Goal: Task Accomplishment & Management: Complete application form

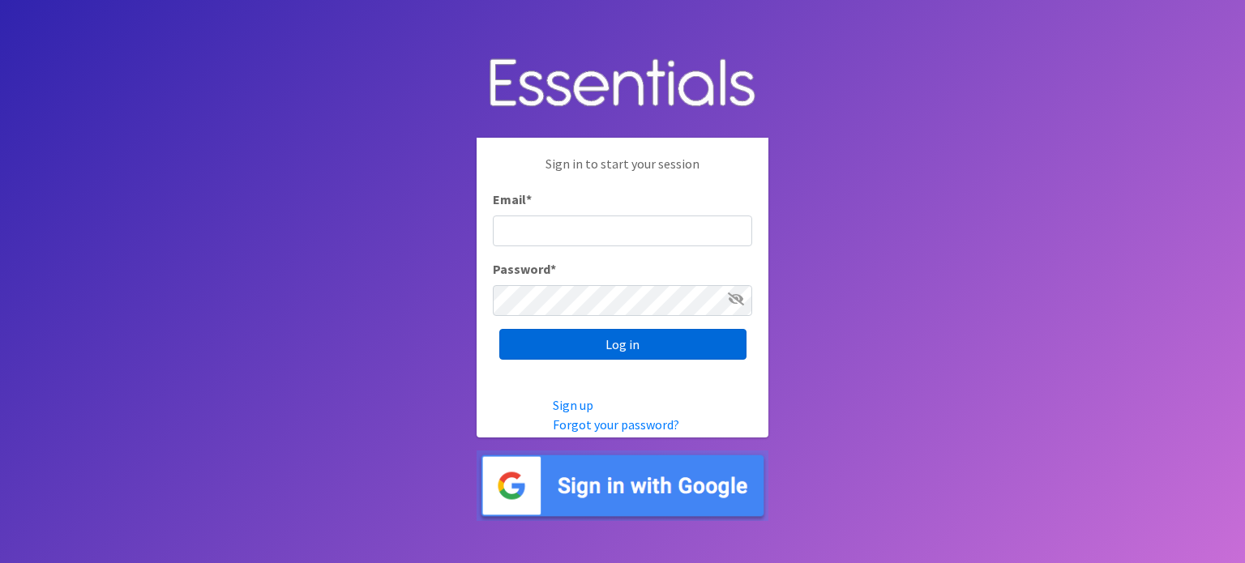
type input "audey.lee@advantagebhs.org"
click at [613, 340] on input "Log in" at bounding box center [622, 344] width 247 height 31
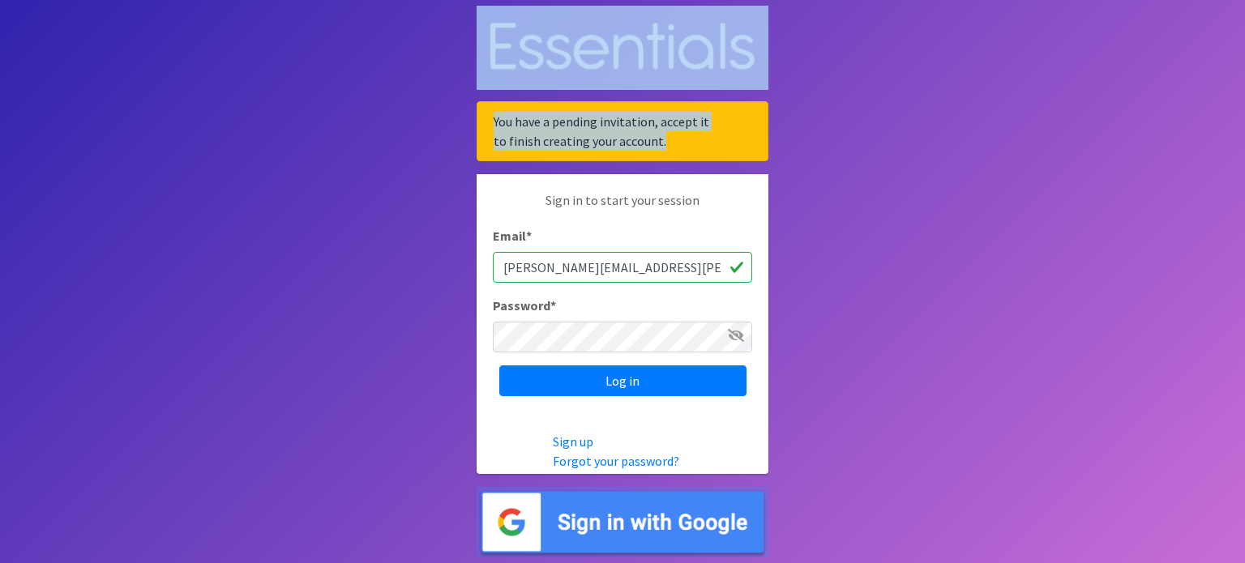
drag, startPoint x: 670, startPoint y: 132, endPoint x: 498, endPoint y: 89, distance: 177.1
click at [498, 89] on div "You have a pending invitation, accept it to finish creating your account. Sign …" at bounding box center [623, 282] width 292 height 552
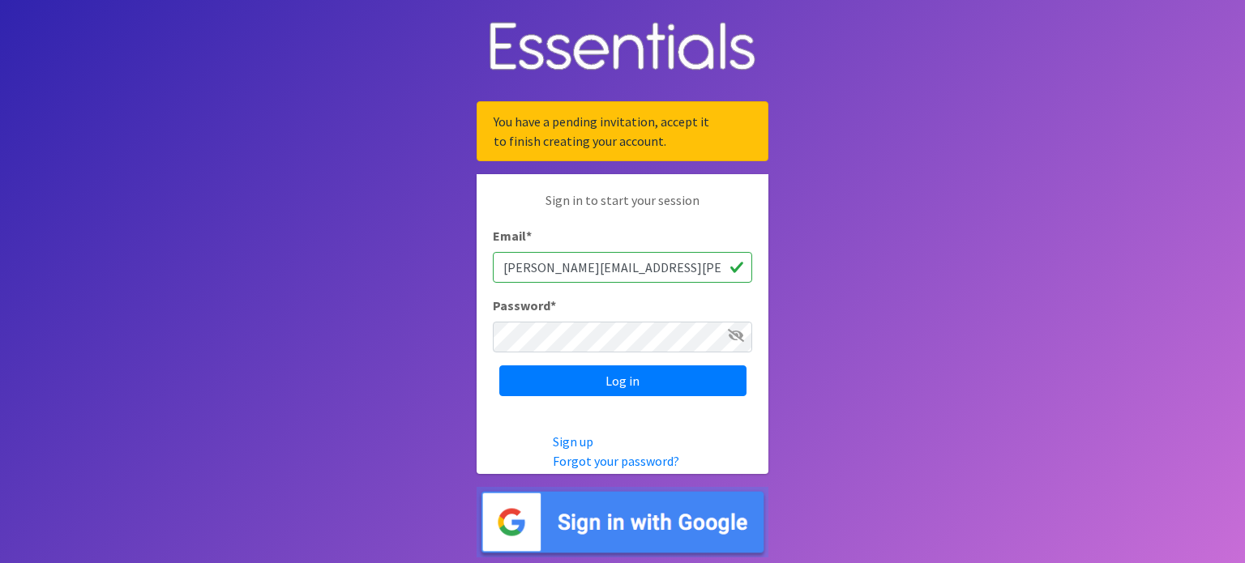
click at [884, 221] on body "You have a pending invitation, accept it to finish creating your account. Sign …" at bounding box center [622, 281] width 1245 height 563
click at [679, 265] on input "[PERSON_NAME][EMAIL_ADDRESS][PERSON_NAME][DOMAIN_NAME]" at bounding box center [622, 267] width 259 height 31
click at [635, 391] on input "Log in" at bounding box center [622, 381] width 247 height 31
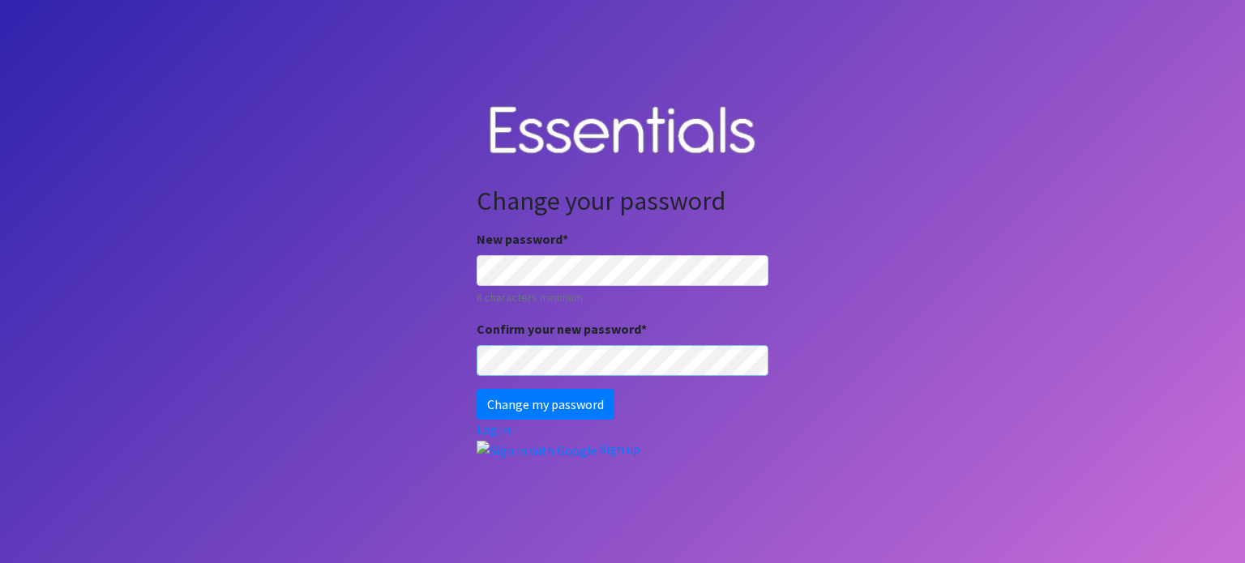
click at [477, 389] on input "Change my password" at bounding box center [546, 404] width 138 height 31
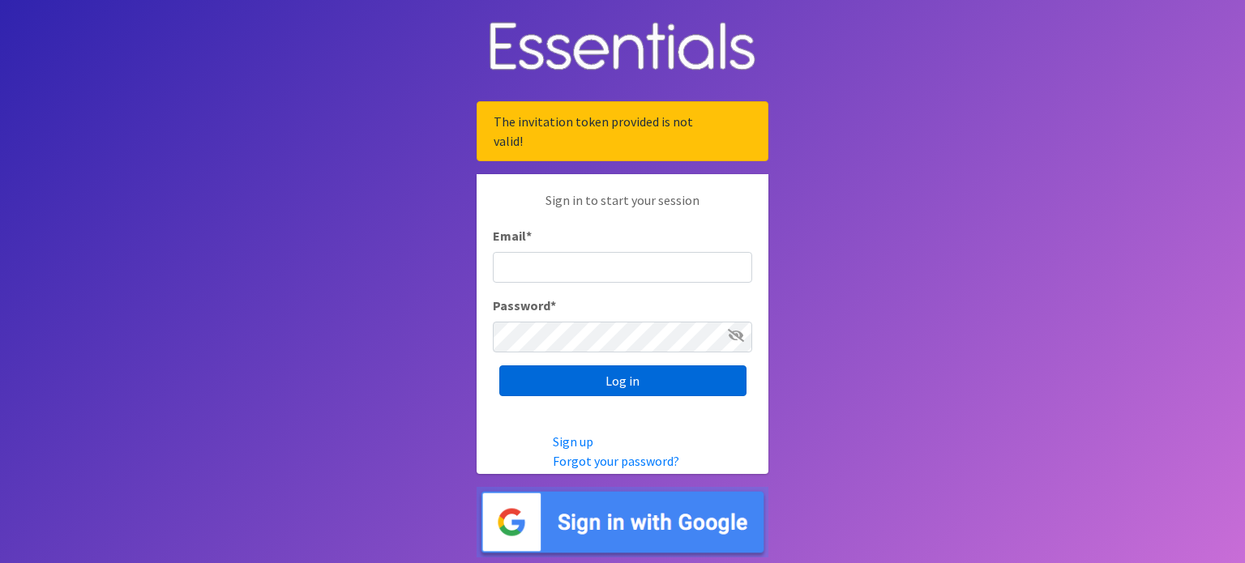
type input "[PERSON_NAME][EMAIL_ADDRESS][PERSON_NAME][DOMAIN_NAME]"
click at [621, 385] on input "Log in" at bounding box center [622, 381] width 247 height 31
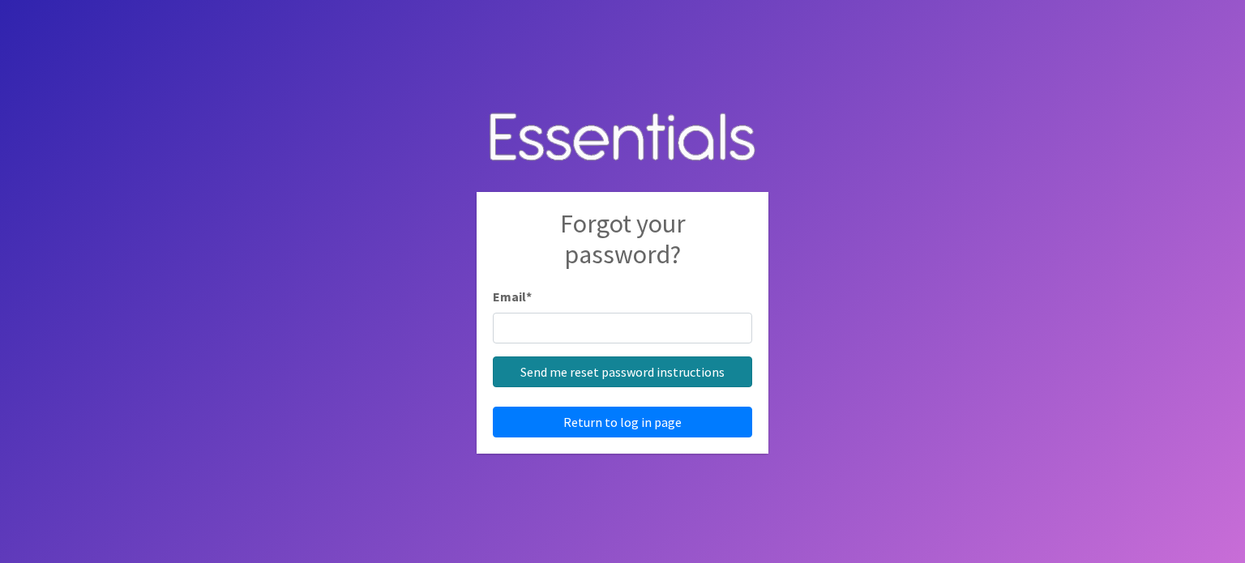
type input "audey.lee@advantagebhs.org"
click at [650, 370] on input "Send me reset password instructions" at bounding box center [622, 372] width 259 height 31
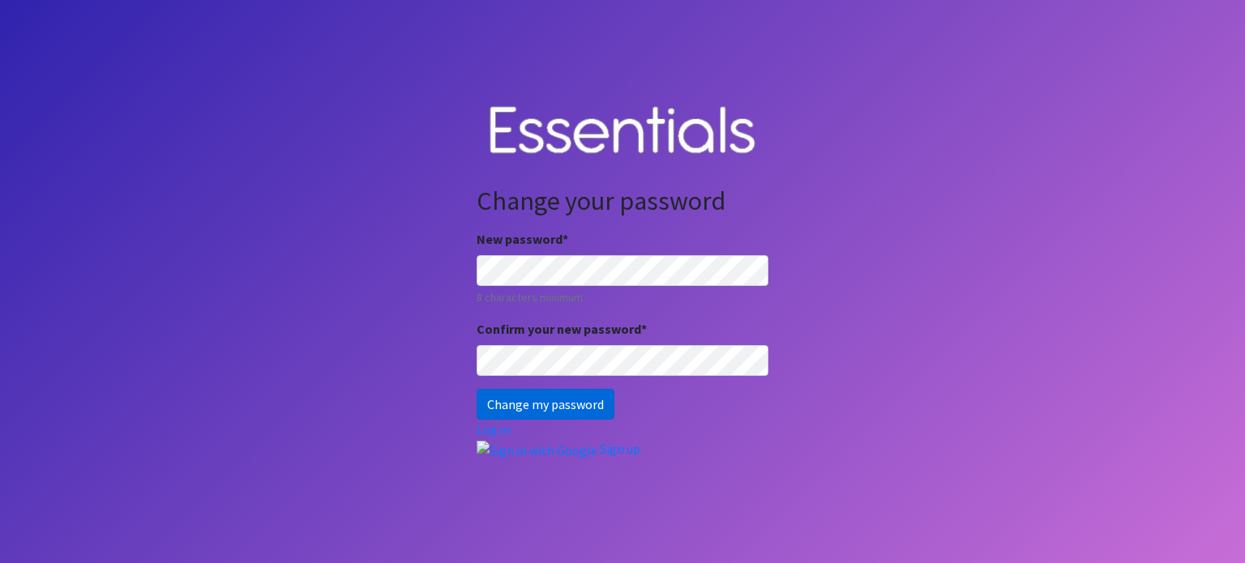
click at [601, 400] on input "Change my password" at bounding box center [546, 404] width 138 height 31
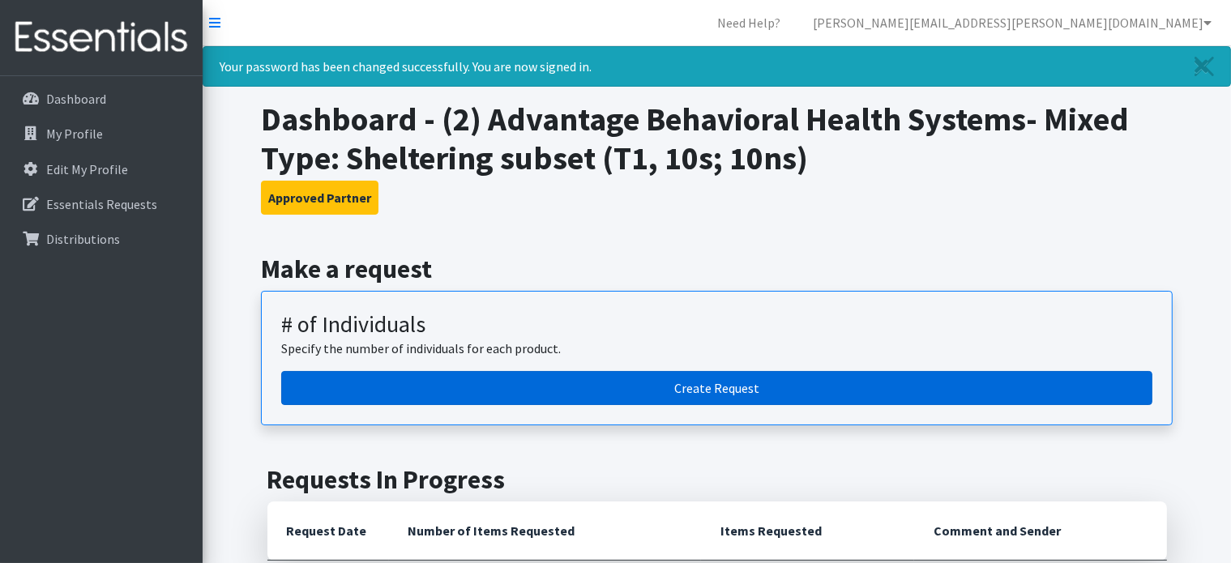
click at [738, 382] on link "Create Request" at bounding box center [716, 388] width 871 height 34
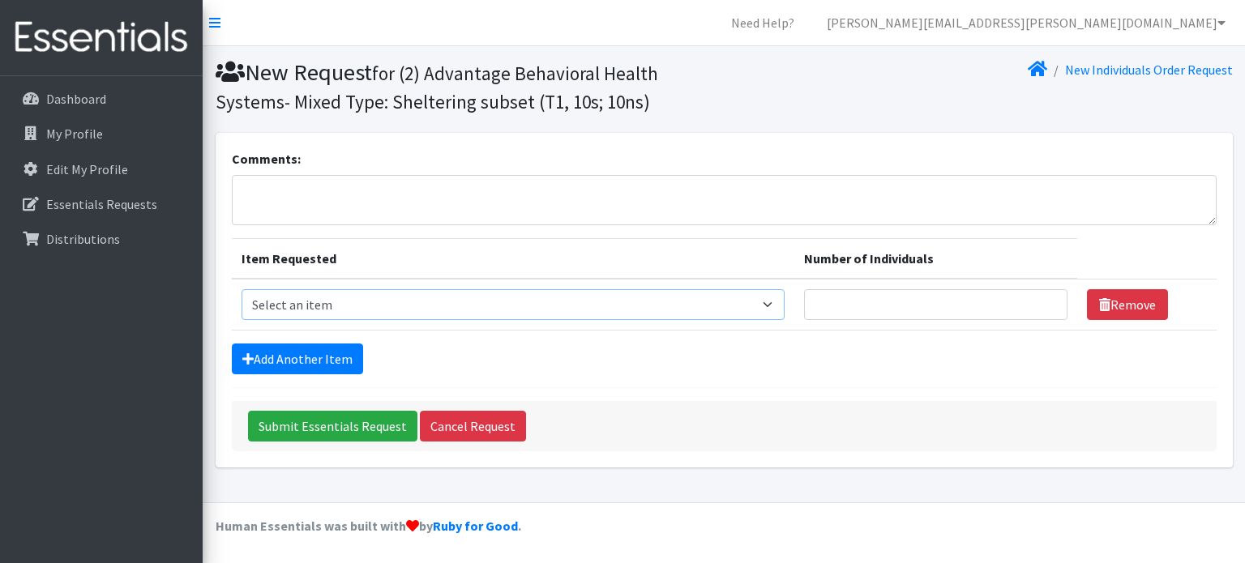
click at [599, 305] on select "Select an item A: Babies - Size 0 (Preemie) A: Babies - Size 01 (newborn) A: Ba…" at bounding box center [514, 304] width 544 height 31
select select "5613"
click at [242, 289] on select "Select an item A: Babies - Size 0 (Preemie) A: Babies - Size 01 (newborn) A: Ba…" at bounding box center [514, 304] width 544 height 31
click at [853, 306] on input "Number of Individuals" at bounding box center [935, 304] width 263 height 31
type input "6"
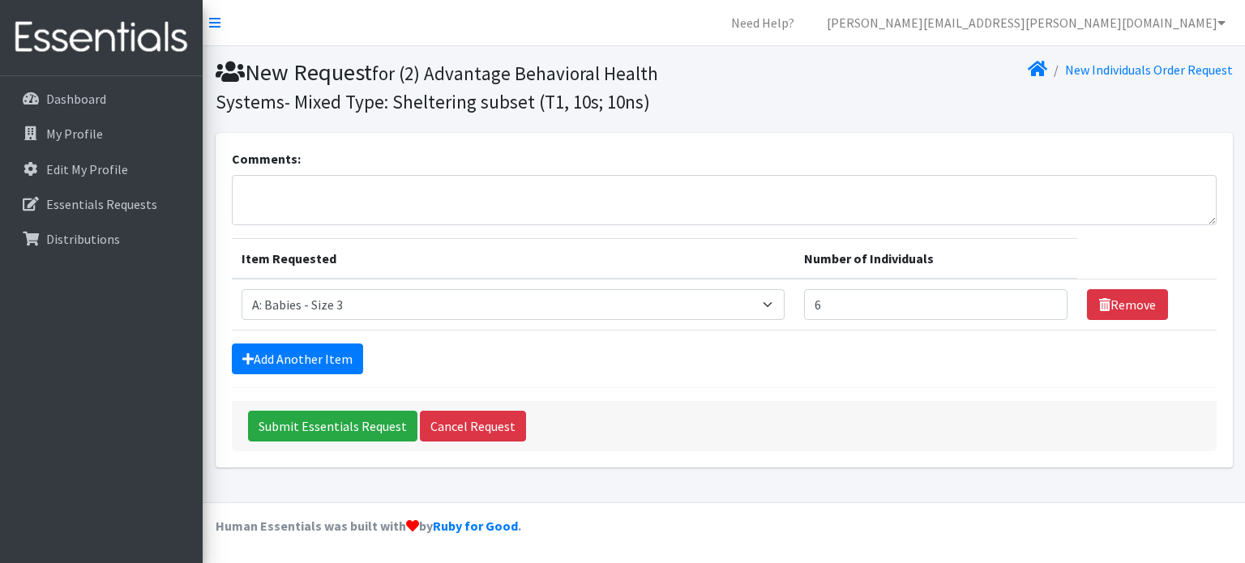
click at [786, 103] on div "New Individuals Order Request" at bounding box center [981, 86] width 515 height 56
click at [345, 353] on link "Add Another Item" at bounding box center [297, 359] width 131 height 31
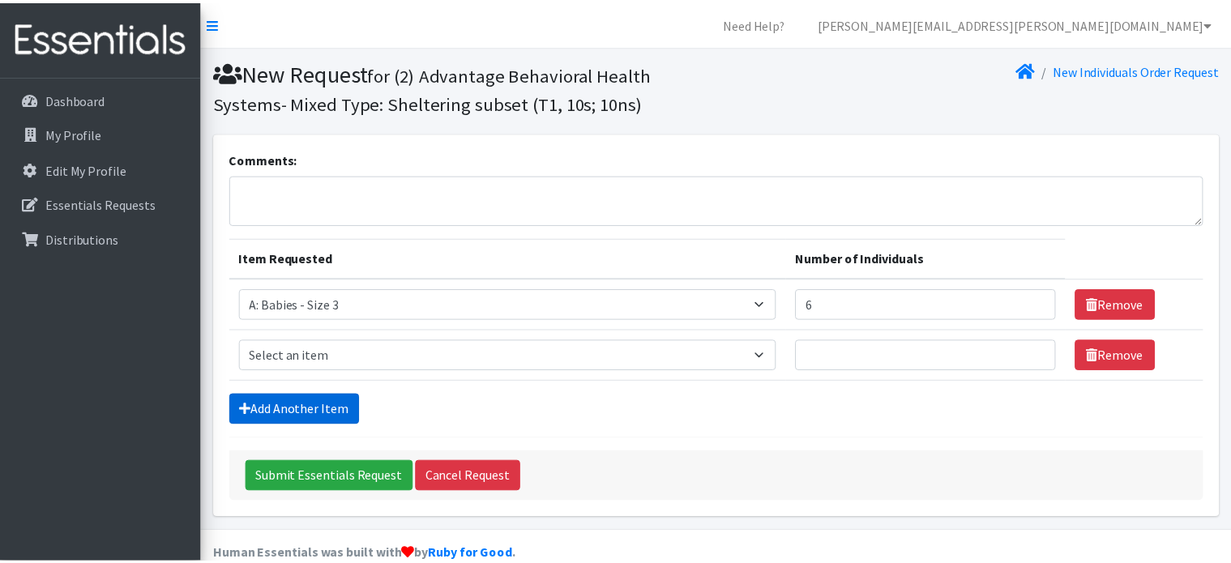
scroll to position [27, 0]
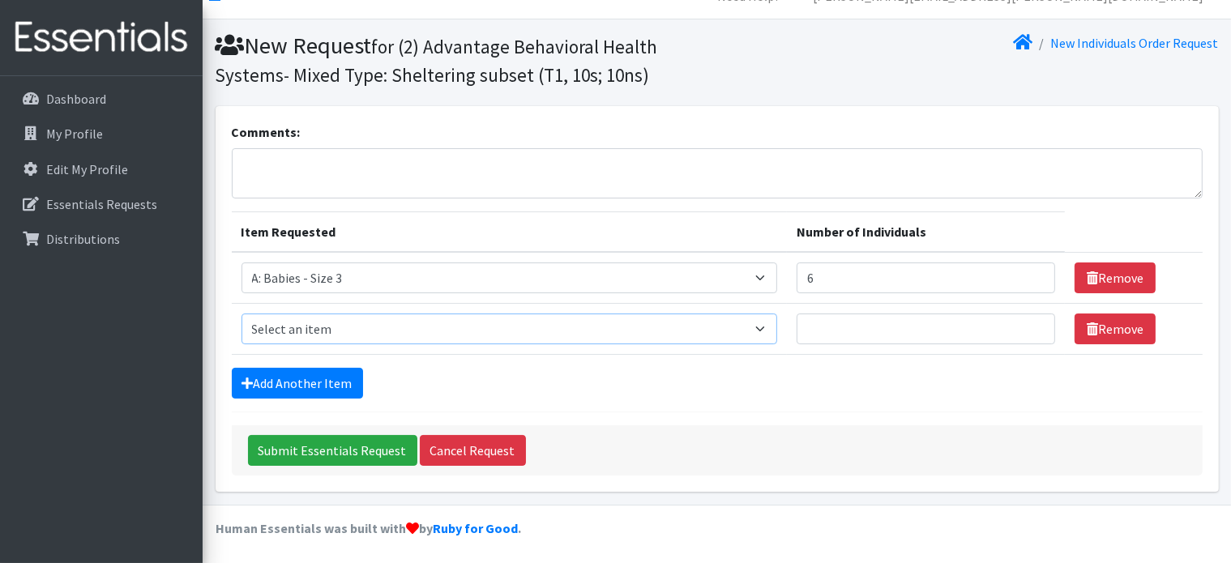
click at [353, 333] on select "Select an item A: Babies - Size 0 (Preemie) A: Babies - Size 01 (newborn) A: Ba…" at bounding box center [510, 329] width 536 height 31
select select "5614"
click at [242, 314] on select "Select an item A: Babies - Size 0 (Preemie) A: Babies - Size 01 (newborn) A: Ba…" at bounding box center [510, 329] width 536 height 31
click at [797, 329] on input "Number of Individuals" at bounding box center [926, 329] width 259 height 31
type input "2"
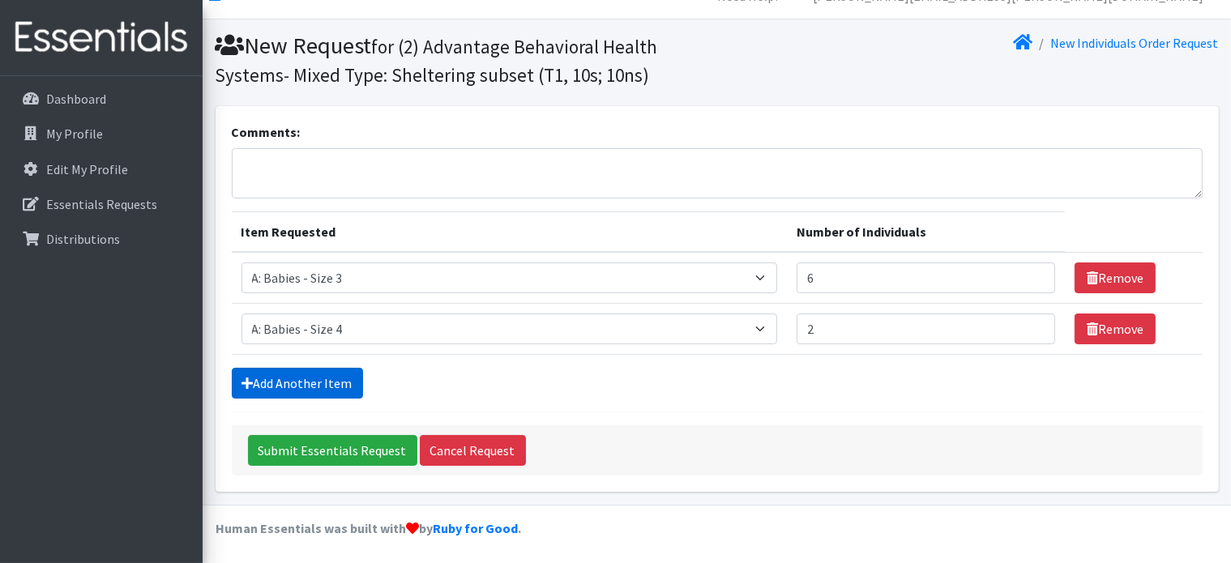
click at [313, 389] on link "Add Another Item" at bounding box center [297, 383] width 131 height 31
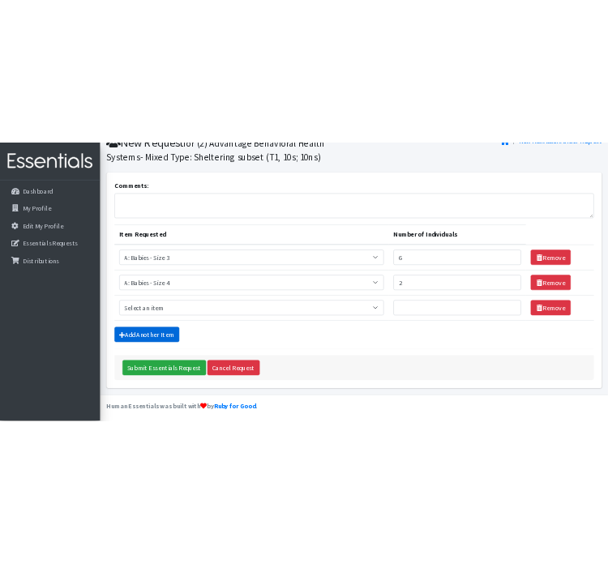
scroll to position [78, 0]
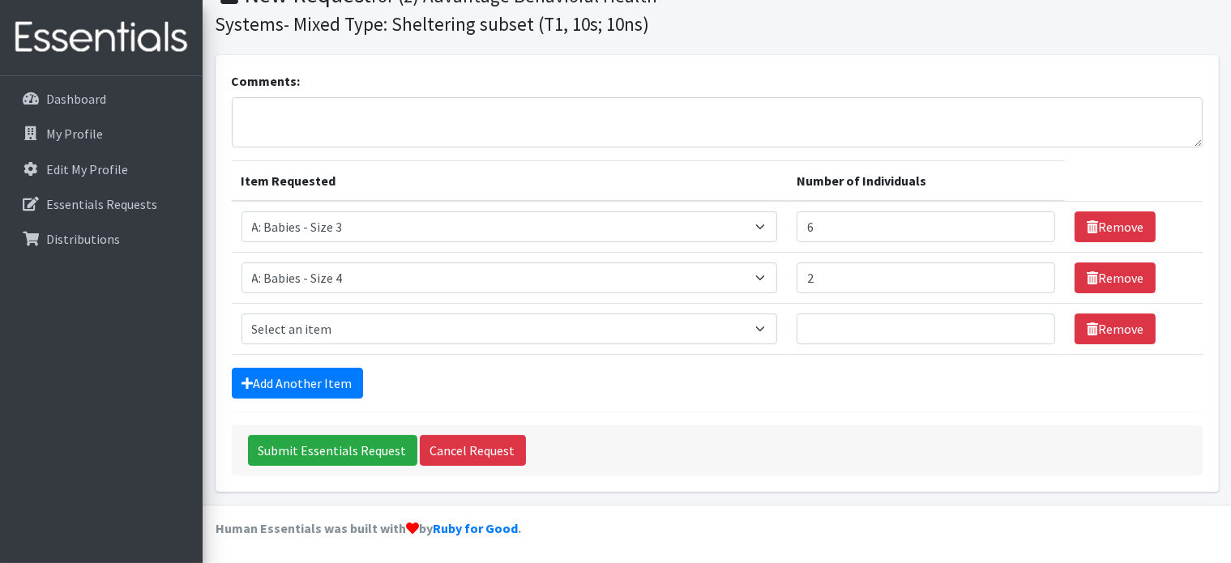
click at [931, 55] on div "Comments: Item Requested Number of Individuals Item Requested Select an item A:…" at bounding box center [717, 273] width 1003 height 437
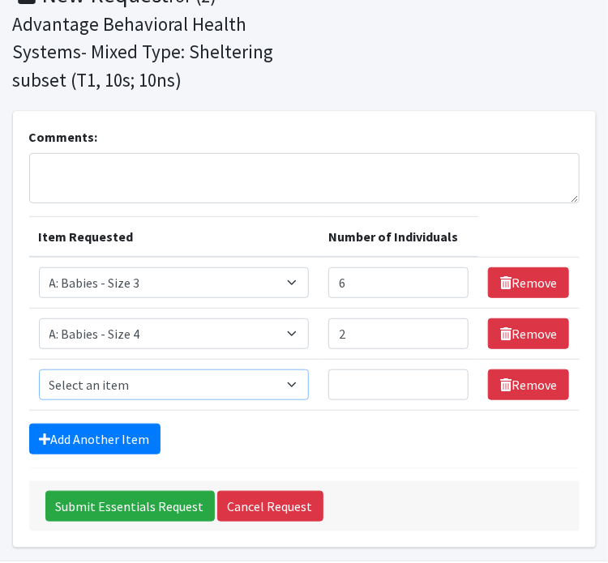
click at [211, 384] on select "Select an item A: Babies - Size 0 (Preemie) A: Babies - Size 01 (newborn) A: Ba…" at bounding box center [174, 385] width 270 height 31
select select "5616"
click at [39, 370] on select "Select an item A: Babies - Size 0 (Preemie) A: Babies - Size 01 (newborn) A: Ba…" at bounding box center [174, 385] width 270 height 31
click at [383, 385] on input "Number of Individuals" at bounding box center [398, 385] width 141 height 31
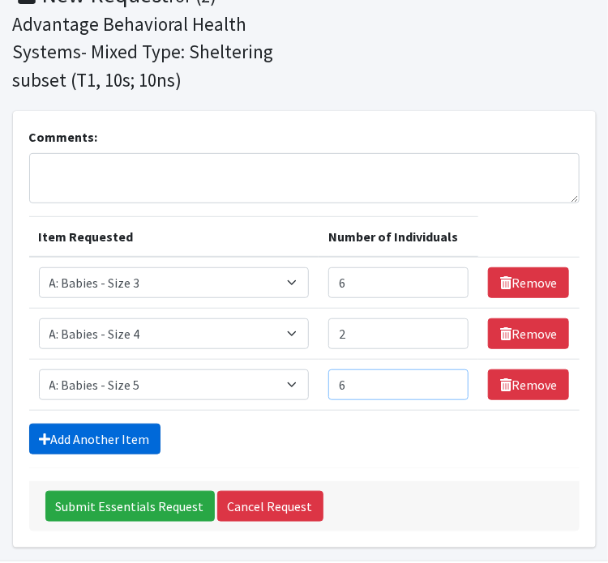
type input "6"
click at [123, 434] on link "Add Another Item" at bounding box center [94, 439] width 131 height 31
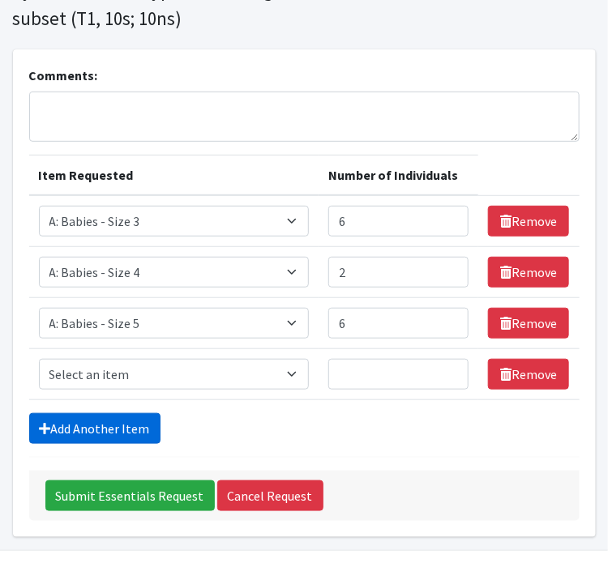
scroll to position [185, 0]
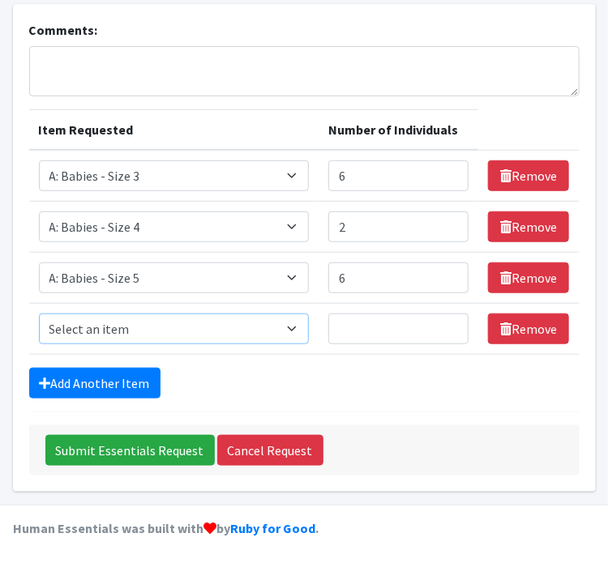
click at [276, 332] on select "Select an item A: Babies - Size 0 (Preemie) A: Babies - Size 01 (newborn) A: Ba…" at bounding box center [174, 329] width 270 height 31
select select "5617"
click at [39, 314] on select "Select an item A: Babies - Size 0 (Preemie) A: Babies - Size 01 (newborn) A: Ba…" at bounding box center [174, 329] width 270 height 31
click at [366, 330] on input "Number of Individuals" at bounding box center [398, 329] width 141 height 31
type input "3"
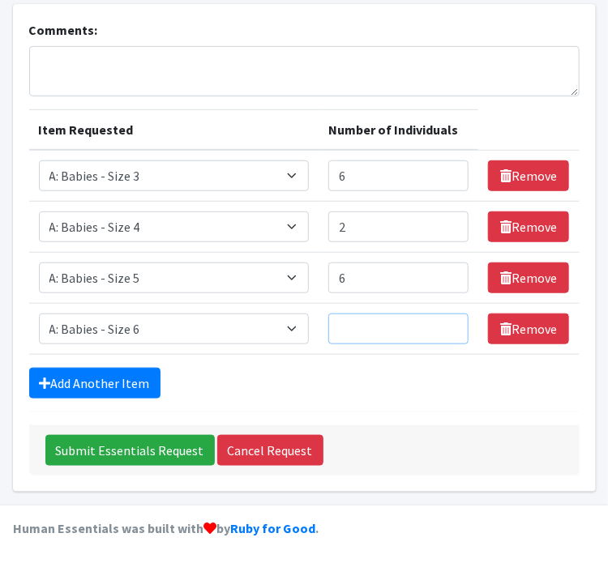
type input "1"
type input "2"
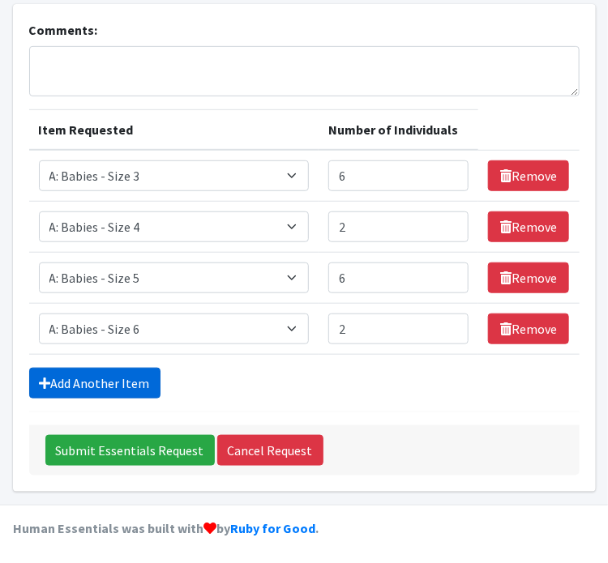
click at [113, 382] on link "Add Another Item" at bounding box center [94, 383] width 131 height 31
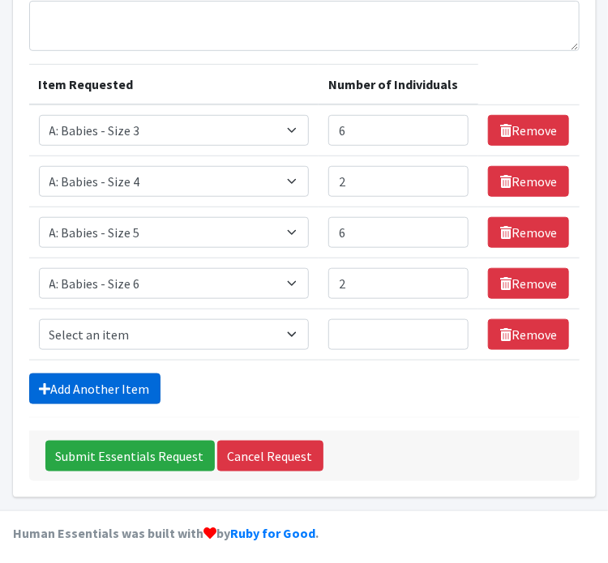
scroll to position [236, 0]
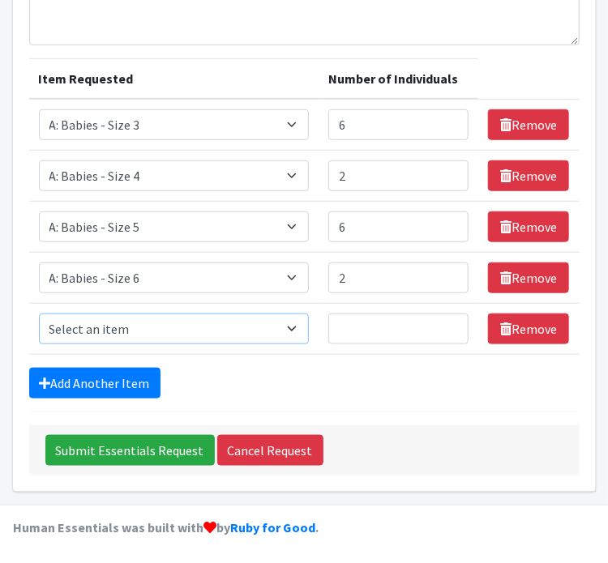
click at [295, 320] on select "Select an item A: Babies - Size 0 (Preemie) A: Babies - Size 01 (newborn) A: Ba…" at bounding box center [174, 329] width 270 height 31
select select "8888"
click at [39, 314] on select "Select an item A: Babies - Size 0 (Preemie) A: Babies - Size 01 (newborn) A: Ba…" at bounding box center [174, 329] width 270 height 31
click at [347, 332] on input "Number of Individuals" at bounding box center [398, 329] width 141 height 31
type input "2"
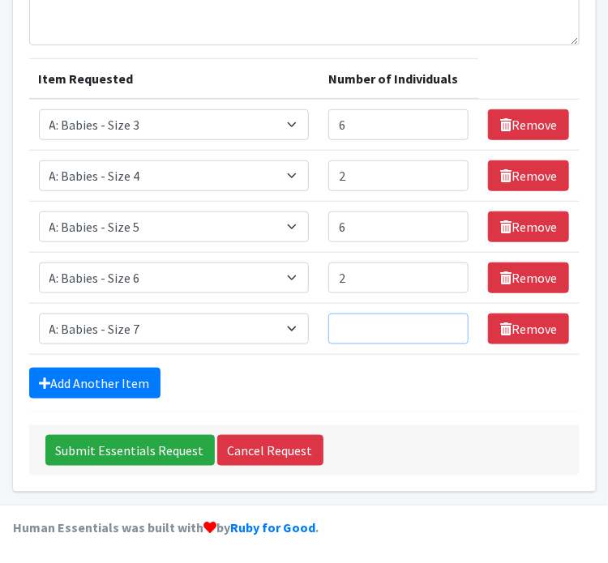
type input "1"
click at [276, 322] on select "Select an item A: Babies - Size 0 (Preemie) A: Babies - Size 01 (newborn) A: Ba…" at bounding box center [174, 329] width 270 height 31
select select "5597"
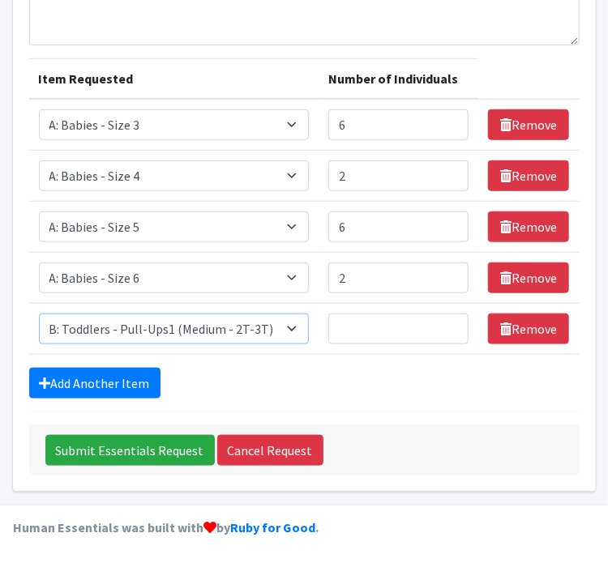
click at [39, 314] on select "Select an item A: Babies - Size 0 (Preemie) A: Babies - Size 01 (newborn) A: Ba…" at bounding box center [174, 329] width 270 height 31
click at [370, 327] on input "Number of Individuals" at bounding box center [398, 329] width 141 height 31
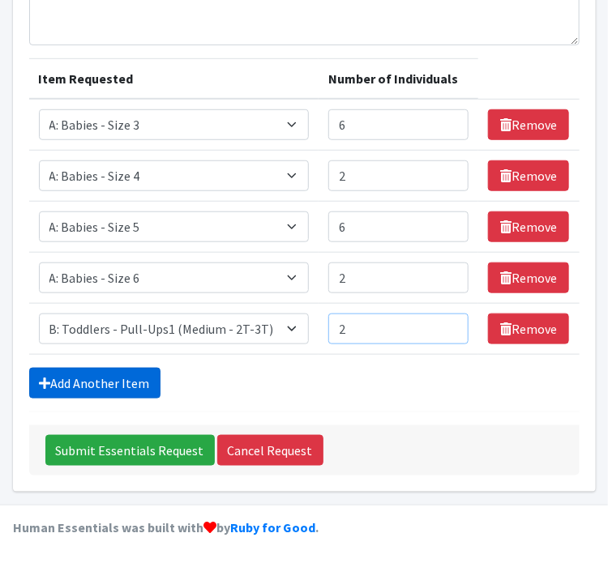
type input "2"
click at [123, 383] on link "Add Another Item" at bounding box center [94, 383] width 131 height 31
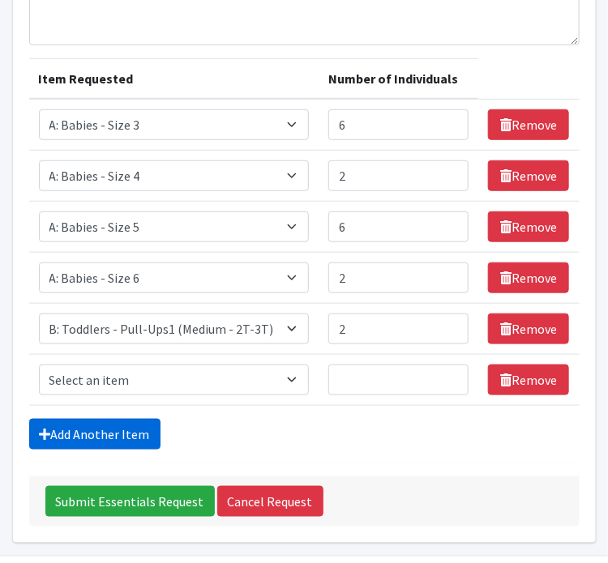
scroll to position [286, 0]
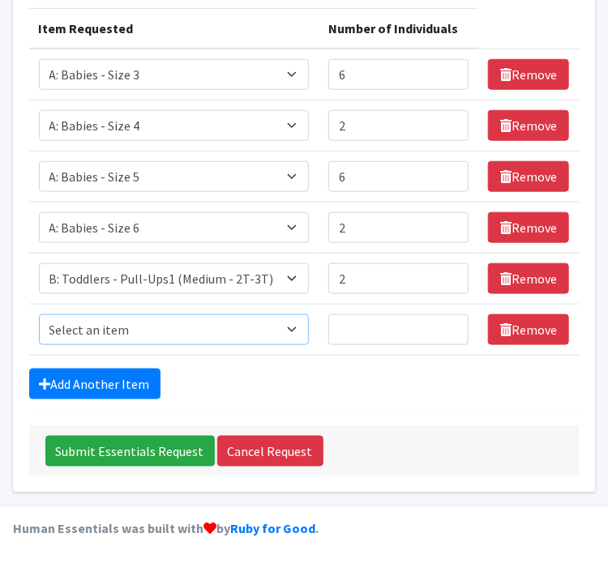
click at [280, 333] on select "Select an item A: Babies - Size 0 (Preemie) A: Babies - Size 01 (newborn) A: Ba…" at bounding box center [174, 329] width 270 height 31
click at [39, 314] on select "Select an item A: Babies - Size 0 (Preemie) A: Babies - Size 01 (newborn) A: Ba…" at bounding box center [174, 329] width 270 height 31
click at [280, 329] on select "Select an item A: Babies - Size 0 (Preemie) A: Babies - Size 01 (newborn) A: Ba…" at bounding box center [174, 329] width 270 height 31
select select "5598"
click at [39, 314] on select "Select an item A: Babies - Size 0 (Preemie) A: Babies - Size 01 (newborn) A: Ba…" at bounding box center [174, 329] width 270 height 31
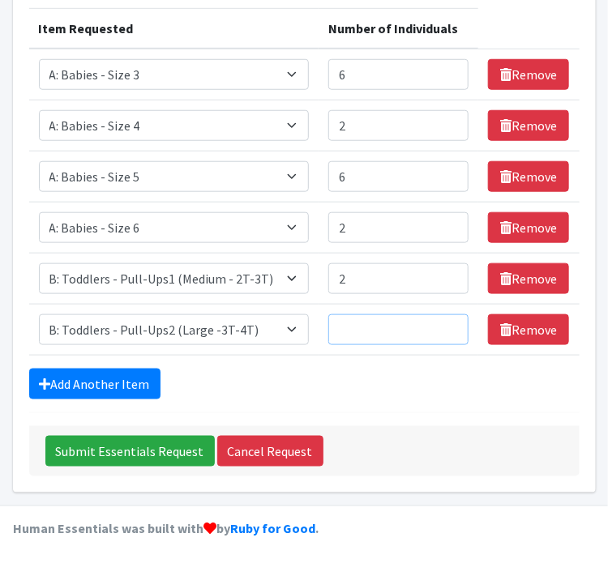
click at [356, 327] on input "Number of Individuals" at bounding box center [398, 329] width 141 height 31
type input "1"
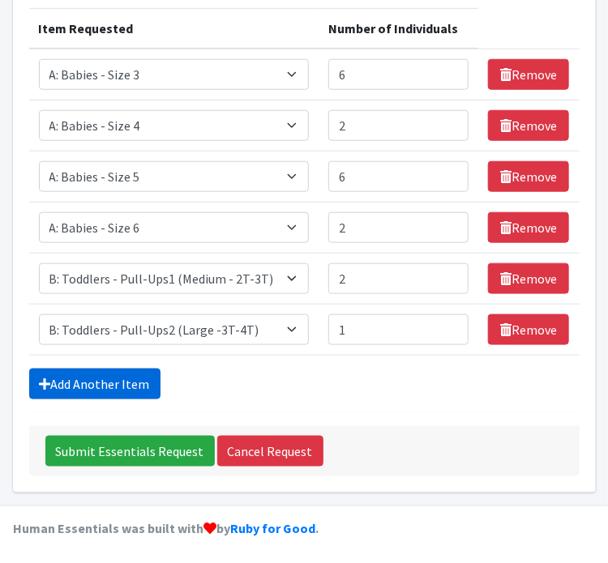
click at [114, 379] on link "Add Another Item" at bounding box center [94, 384] width 131 height 31
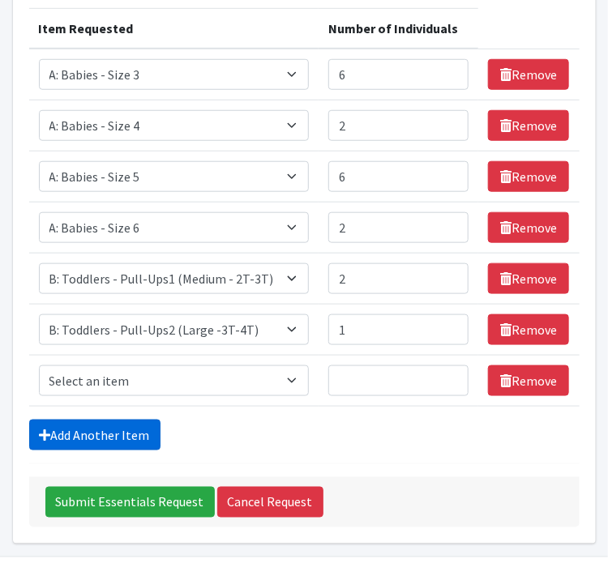
scroll to position [337, 0]
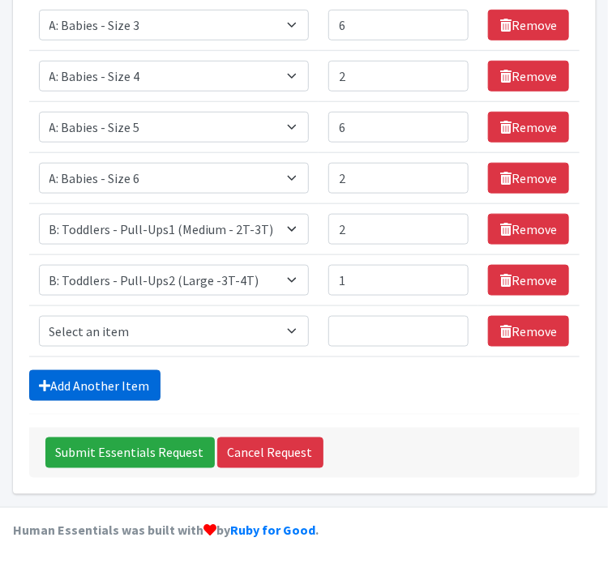
click at [114, 379] on form "Comments: Item Requested Number of Individuals Item Requested Select an item A:…" at bounding box center [304, 174] width 550 height 609
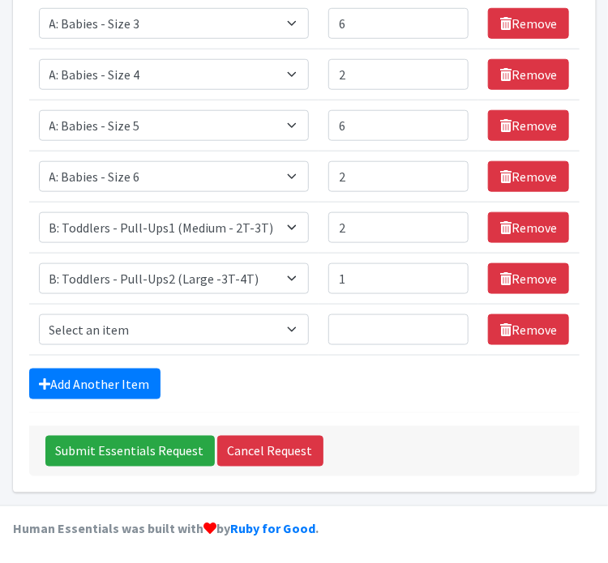
click at [396, 353] on form "Comments: Item Requested Number of Individuals Item Requested Select an item A:…" at bounding box center [304, 172] width 550 height 609
click at [301, 327] on td "Item Requested Select an item A: Babies - Size 0 (Preemie) A: Babies - Size 01 …" at bounding box center [173, 330] width 289 height 51
click at [291, 327] on select "Select an item A: Babies - Size 0 (Preemie) A: Babies - Size 01 (newborn) A: Ba…" at bounding box center [174, 329] width 270 height 31
select select "5594"
click at [39, 314] on select "Select an item A: Babies - Size 0 (Preemie) A: Babies - Size 01 (newborn) A: Ba…" at bounding box center [174, 329] width 270 height 31
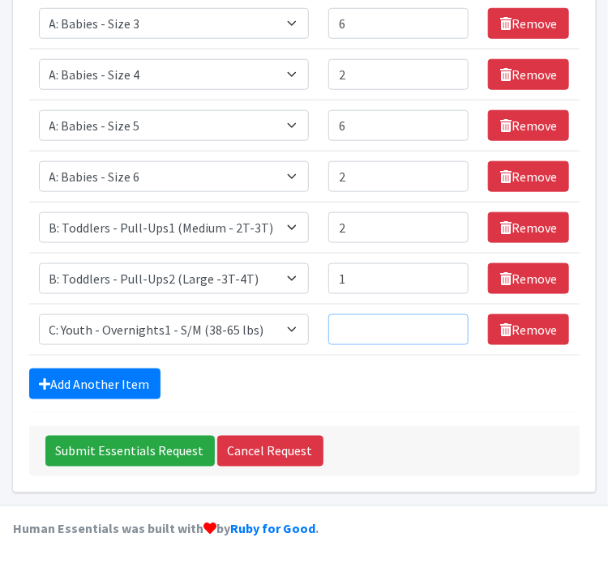
click at [333, 327] on input "Number of Individuals" at bounding box center [398, 329] width 141 height 31
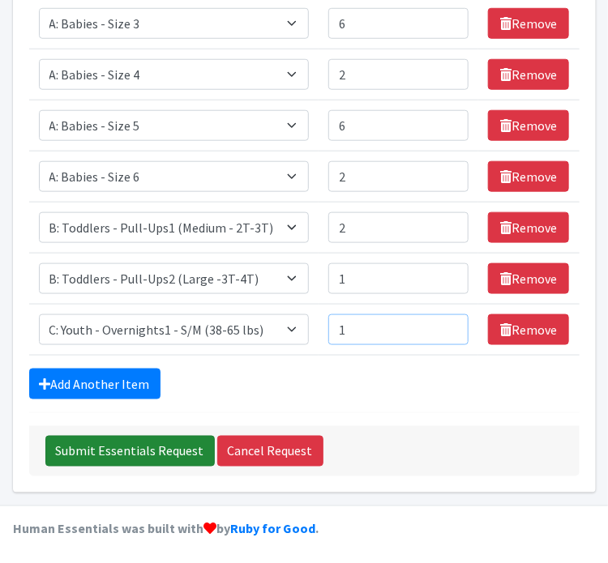
type input "1"
click at [172, 447] on input "Submit Essentials Request" at bounding box center [129, 451] width 169 height 31
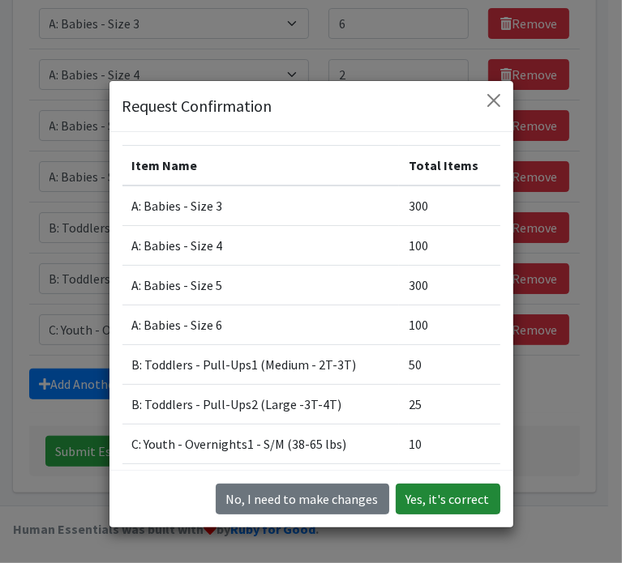
click at [417, 495] on button "Yes, it's correct" at bounding box center [448, 499] width 105 height 31
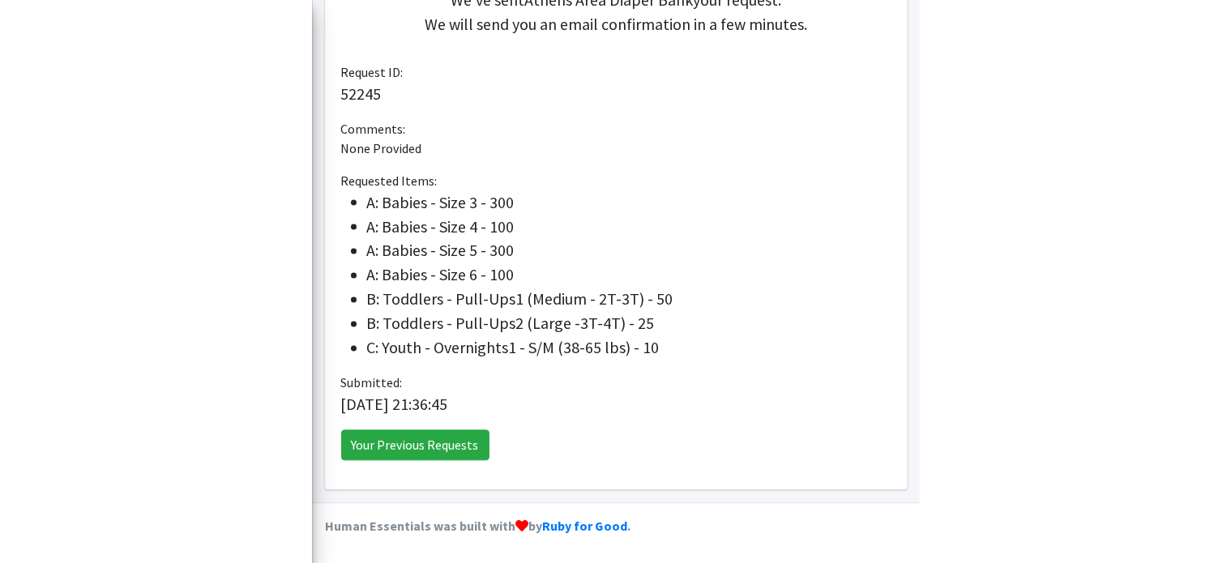
scroll to position [459, 0]
